Goal: Feedback & Contribution: Submit feedback/report problem

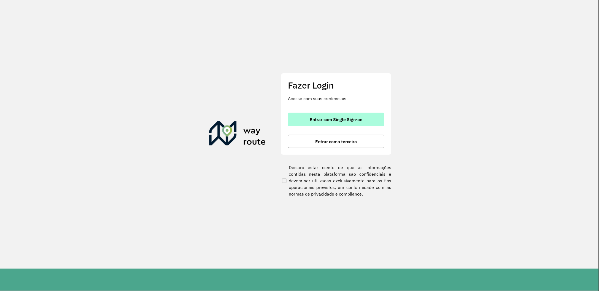
click at [326, 123] on button "Entrar com Single Sign-on" at bounding box center [336, 119] width 96 height 13
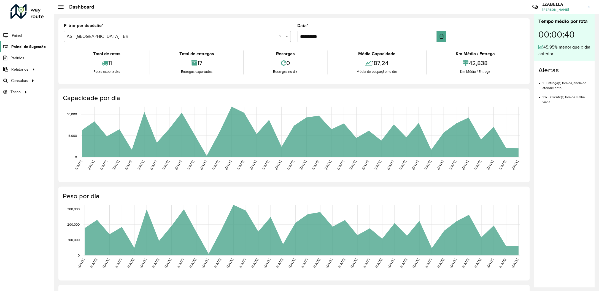
click at [38, 46] on span "Painel de Sugestão" at bounding box center [28, 47] width 34 height 6
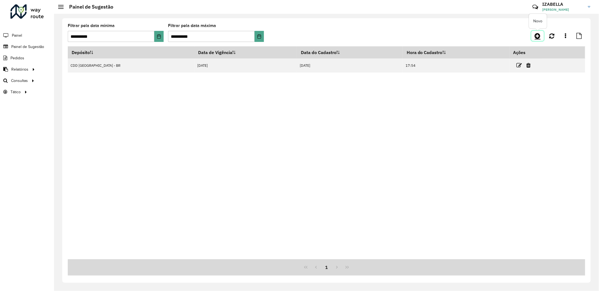
click at [541, 37] on link at bounding box center [538, 36] width 12 height 10
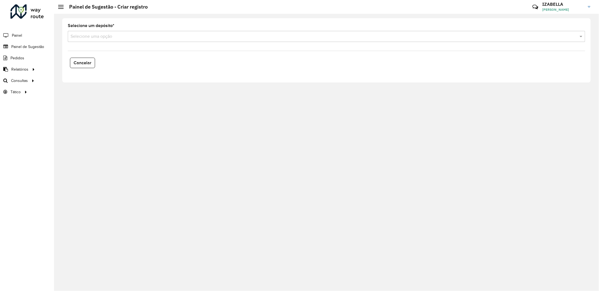
click at [275, 43] on formly-field "Selecione um depósito * Selecione uma opção" at bounding box center [326, 35] width 524 height 23
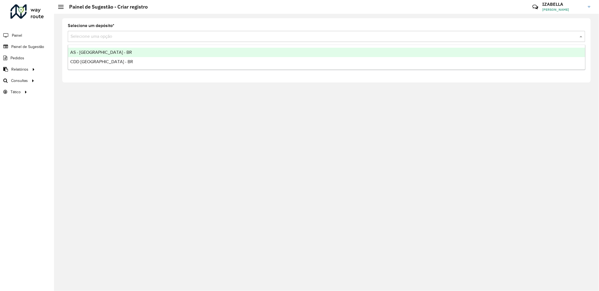
click at [185, 41] on div "Selecione uma opção" at bounding box center [327, 36] width 518 height 11
click at [147, 51] on div "AS - [GEOGRAPHIC_DATA] - BR" at bounding box center [326, 52] width 517 height 9
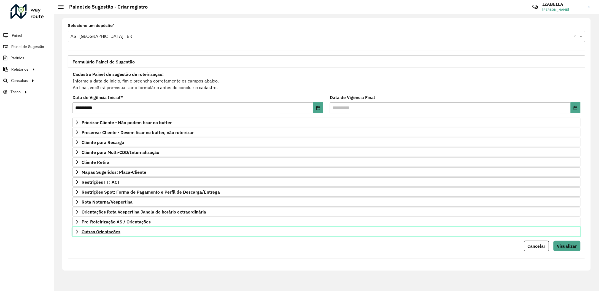
click at [145, 236] on link "Outras Orientações" at bounding box center [326, 231] width 508 height 9
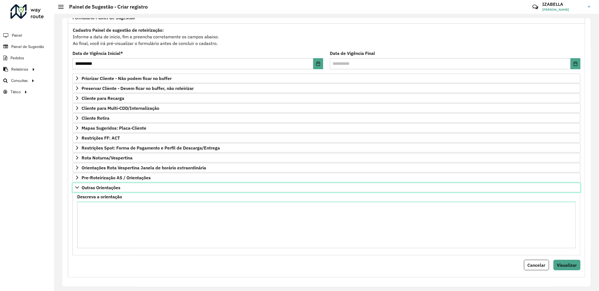
scroll to position [49, 0]
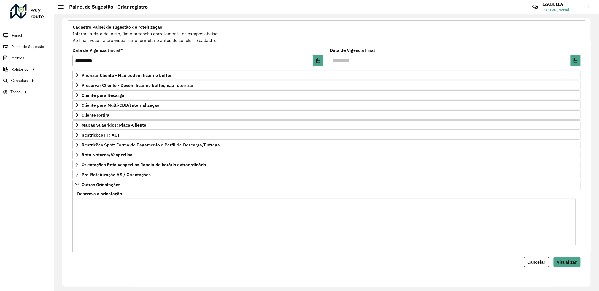
click at [148, 225] on textarea "Descreva a orientação" at bounding box center [326, 221] width 499 height 47
paste textarea "**********"
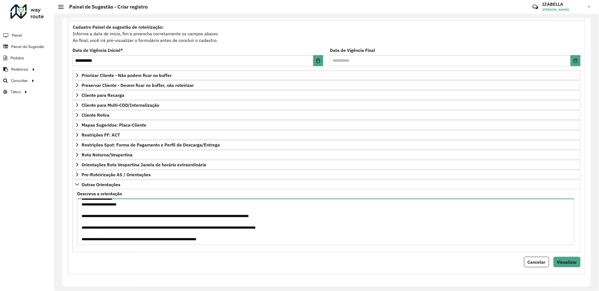
type textarea "**********"
click at [571, 263] on span "Visualizar" at bounding box center [567, 262] width 20 height 6
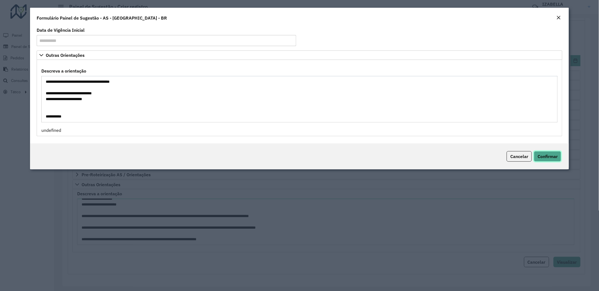
click at [546, 158] on span "Confirmar" at bounding box center [548, 157] width 20 height 6
